Goal: Complete application form

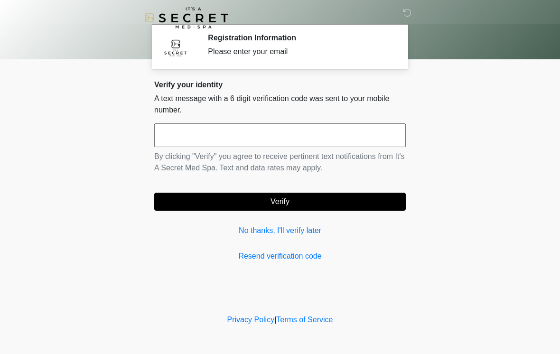
click at [262, 147] on input "text" at bounding box center [279, 135] width 251 height 24
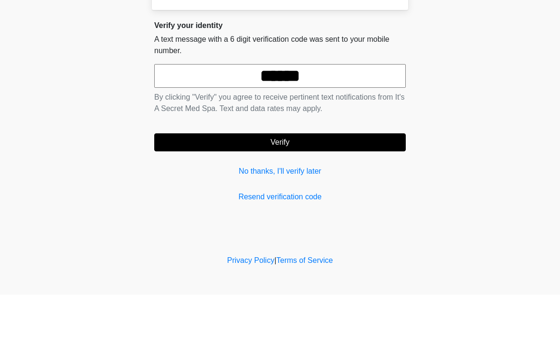
type input "******"
click at [361, 193] on button "Verify" at bounding box center [279, 202] width 251 height 18
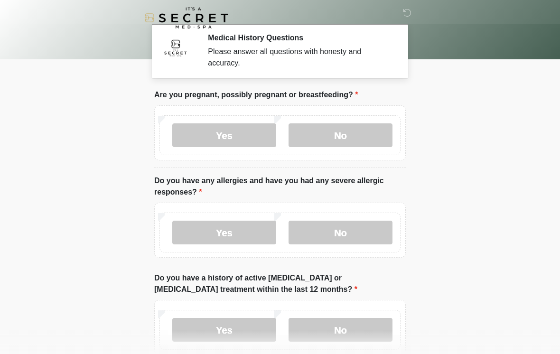
click at [362, 143] on label "No" at bounding box center [340, 135] width 104 height 24
click at [186, 231] on label "Yes" at bounding box center [224, 233] width 104 height 24
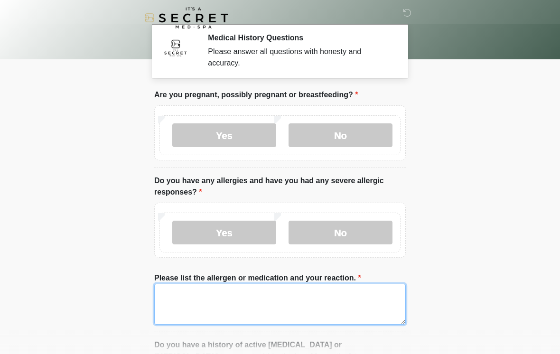
click at [311, 298] on textarea "Please list the allergen or medication and your reaction." at bounding box center [279, 304] width 251 height 41
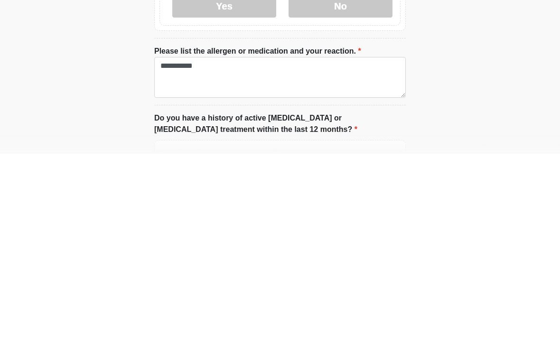
scroll to position [227, 0]
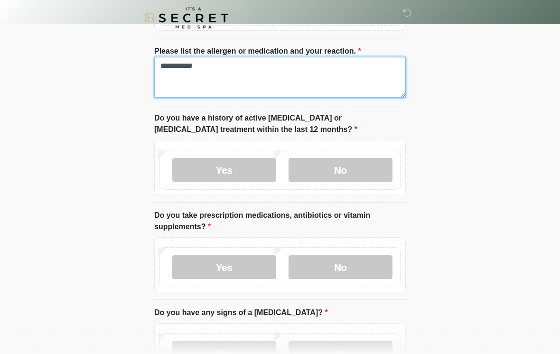
type textarea "**********"
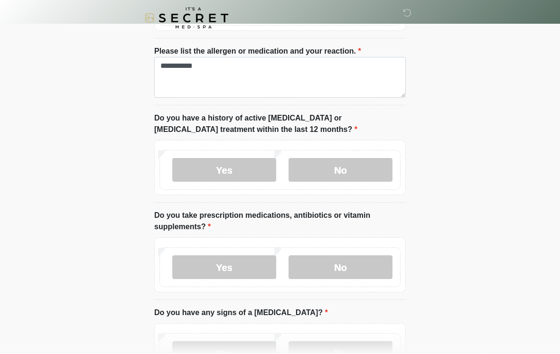
click at [360, 165] on label "No" at bounding box center [340, 170] width 104 height 24
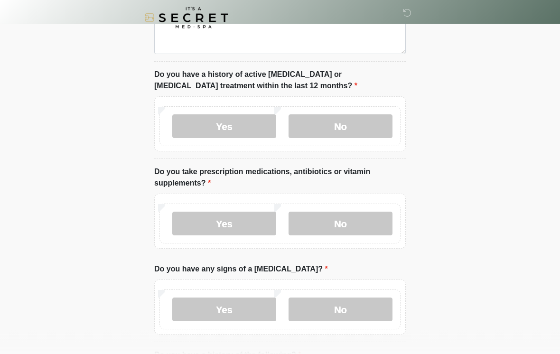
click at [362, 228] on label "No" at bounding box center [340, 224] width 104 height 24
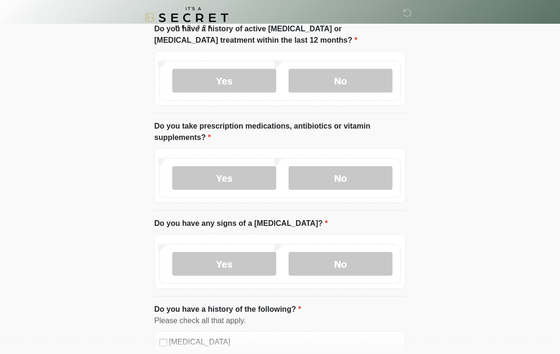
scroll to position [317, 0]
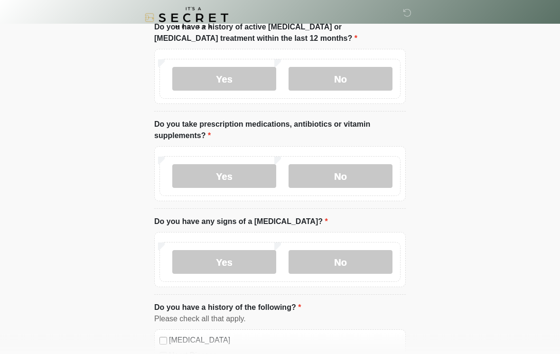
click at [388, 266] on label "No" at bounding box center [340, 262] width 104 height 24
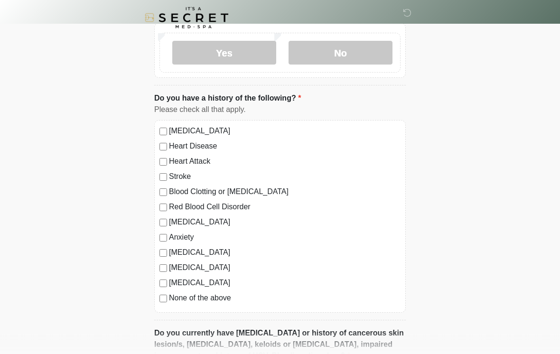
scroll to position [527, 0]
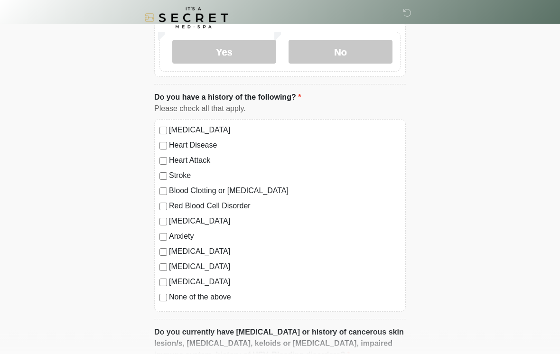
click at [233, 296] on label "None of the above" at bounding box center [284, 297] width 231 height 11
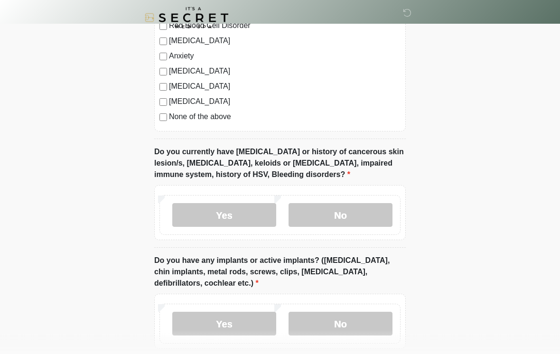
scroll to position [708, 0]
click at [353, 209] on label "No" at bounding box center [340, 215] width 104 height 24
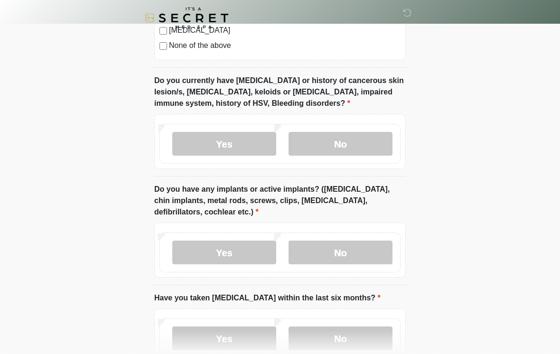
scroll to position [783, 0]
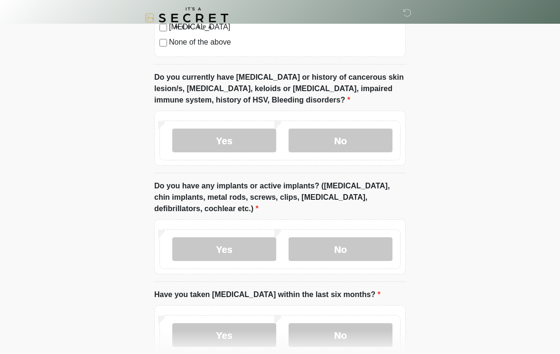
click at [362, 247] on label "No" at bounding box center [340, 249] width 104 height 24
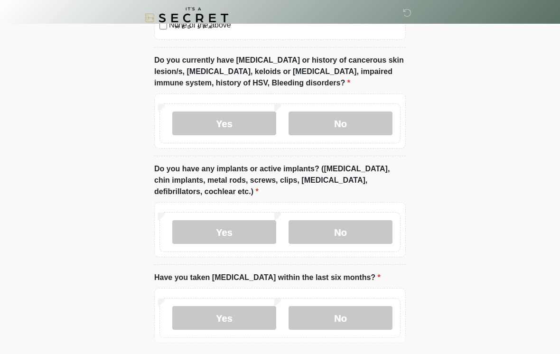
scroll to position [856, 0]
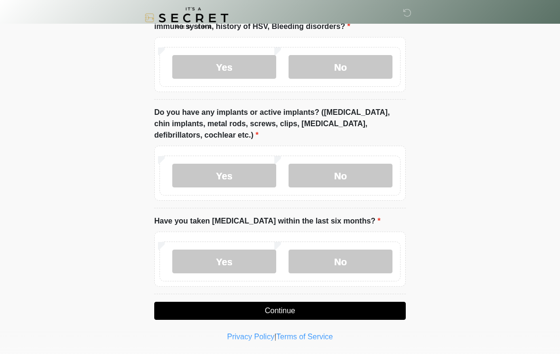
click at [343, 270] on label "No" at bounding box center [340, 261] width 104 height 24
click at [347, 310] on button "Continue" at bounding box center [279, 311] width 251 height 18
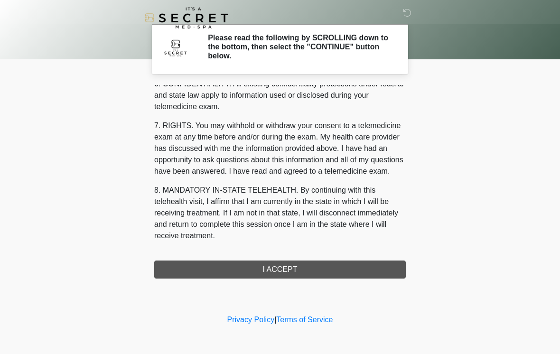
scroll to position [386, 0]
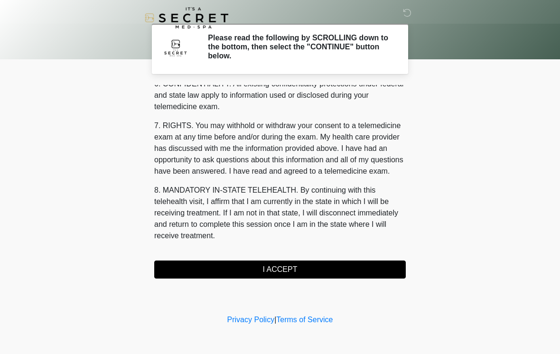
click at [317, 265] on button "I ACCEPT" at bounding box center [279, 269] width 251 height 18
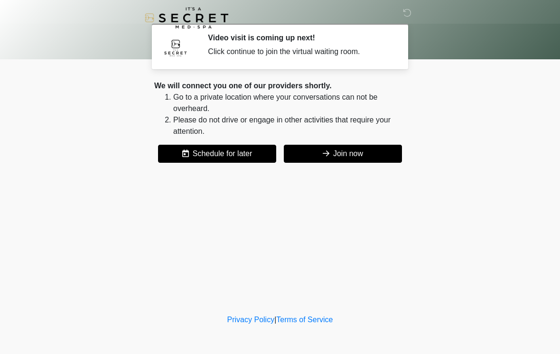
click at [353, 147] on button "Join now" at bounding box center [343, 154] width 118 height 18
